Goal: Transaction & Acquisition: Book appointment/travel/reservation

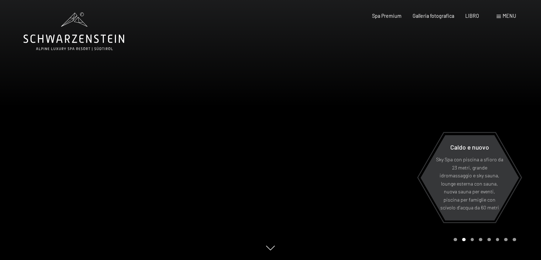
click at [415, 164] on div at bounding box center [406, 130] width 271 height 260
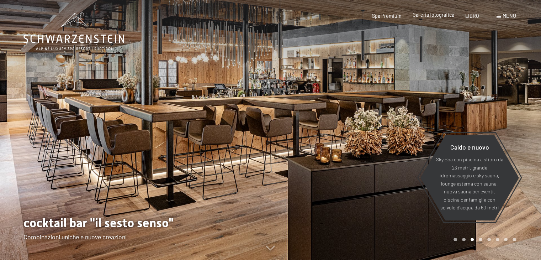
click at [431, 16] on font "Galleria fotografica" at bounding box center [434, 15] width 42 height 6
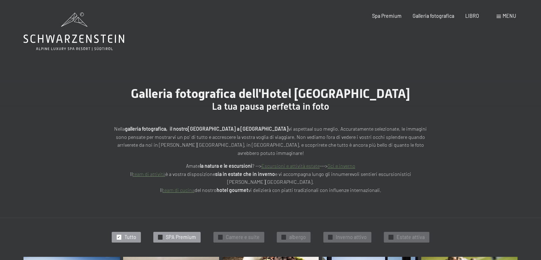
click at [191, 234] on div "✓ SPA Premium" at bounding box center [176, 237] width 47 height 11
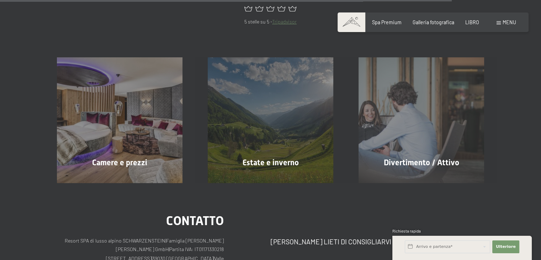
scroll to position [1104, 0]
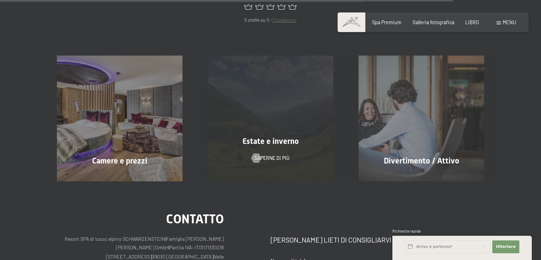
click at [282, 137] on font "Estate e inverno" at bounding box center [271, 141] width 56 height 9
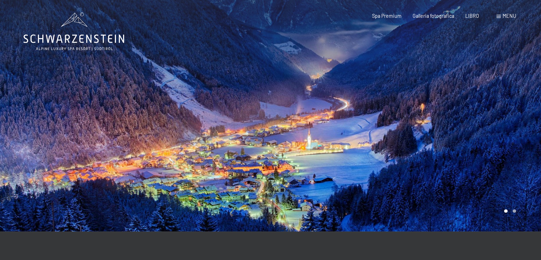
click at [88, 33] on icon at bounding box center [73, 31] width 101 height 38
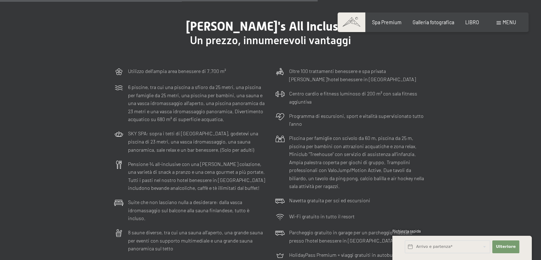
scroll to position [1790, 0]
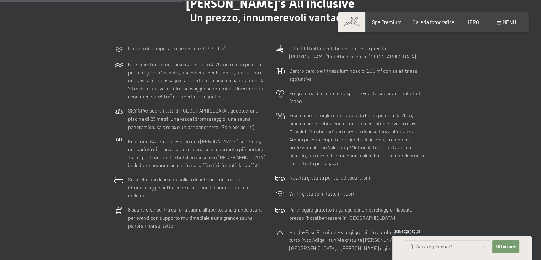
drag, startPoint x: 545, startPoint y: 10, endPoint x: 544, endPoint y: 130, distance: 119.6
click at [190, 176] on font "Suite che non lasciano nulla a desiderare: dalla vasca idromassaggio sul balcon…" at bounding box center [188, 187] width 121 height 22
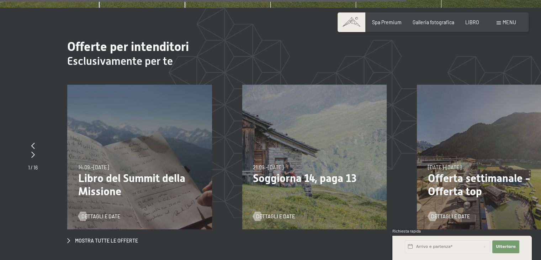
scroll to position [2334, 0]
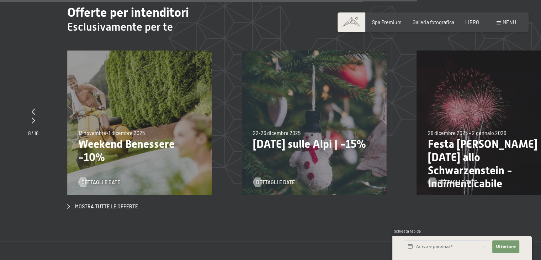
click at [449, 179] on font "Dettagli e date" at bounding box center [457, 182] width 39 height 6
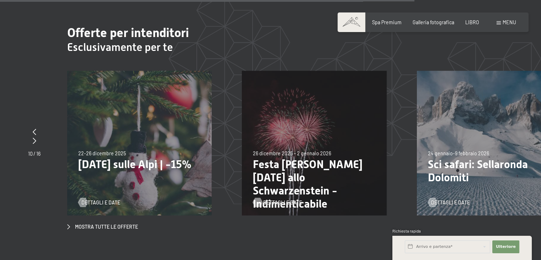
scroll to position [2320, 0]
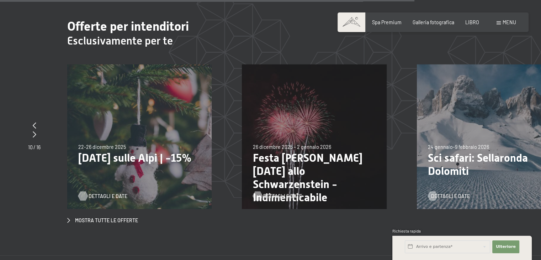
click at [101, 193] on font "Dettagli e date" at bounding box center [108, 196] width 39 height 6
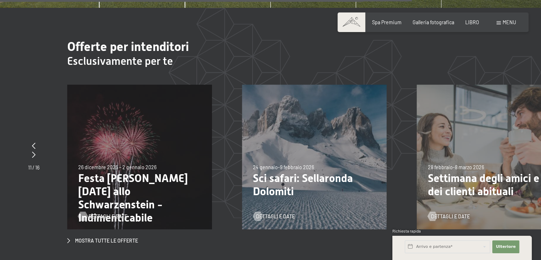
scroll to position [2306, 0]
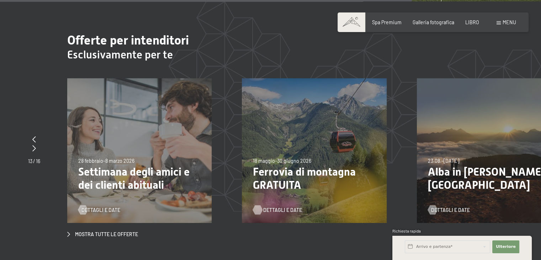
click at [274, 207] on font "Dettagli e date" at bounding box center [282, 210] width 39 height 6
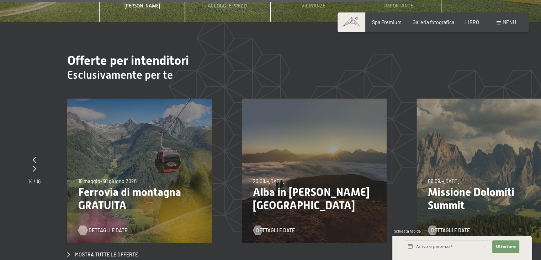
scroll to position [2293, 0]
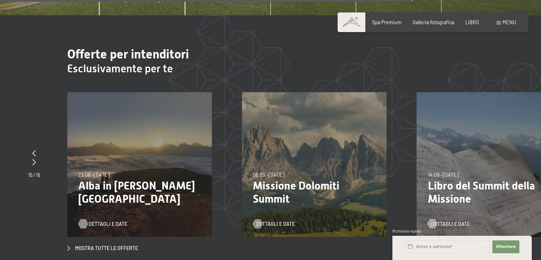
click at [93, 221] on font "Dettagli e date" at bounding box center [108, 224] width 39 height 6
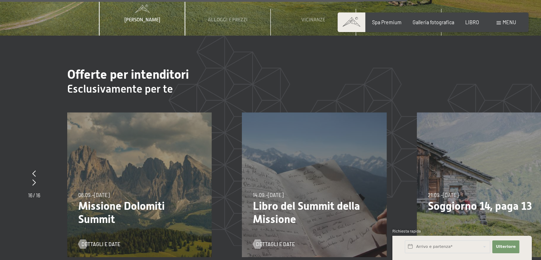
scroll to position [2278, 0]
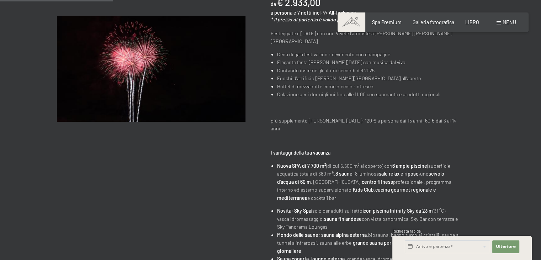
scroll to position [191, 0]
